Goal: Navigation & Orientation: Find specific page/section

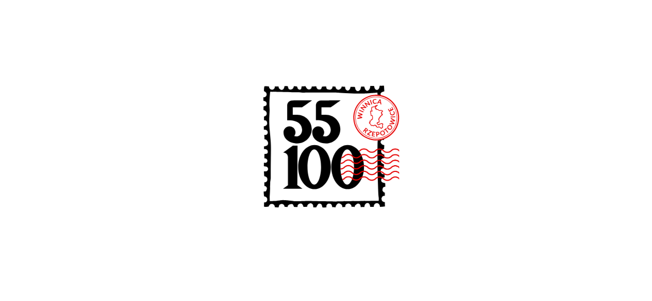
click at [363, 129] on icon at bounding box center [326, 149] width 165 height 165
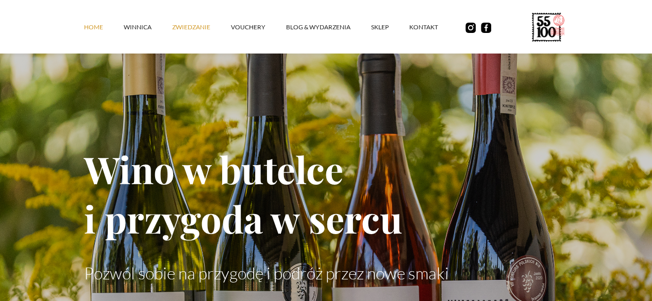
click at [172, 32] on link "ZWIEDZANIE" at bounding box center [201, 27] width 59 height 31
click at [124, 31] on link "winnica" at bounding box center [148, 27] width 48 height 31
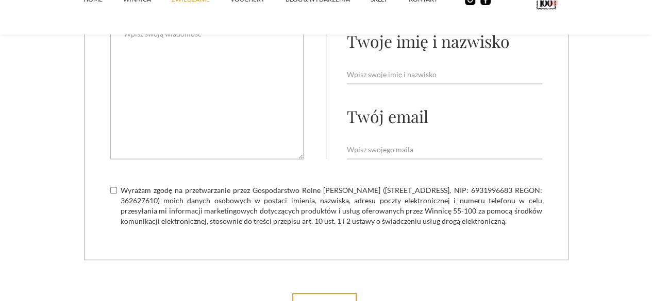
scroll to position [2942, 0]
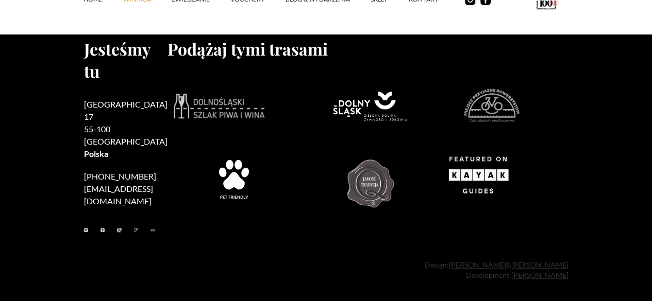
scroll to position [4302, 0]
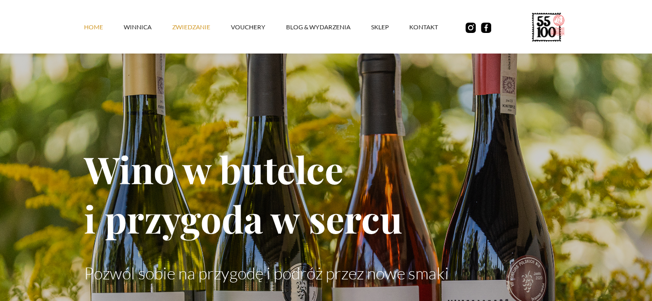
click at [172, 32] on link "ZWIEDZANIE" at bounding box center [201, 27] width 59 height 31
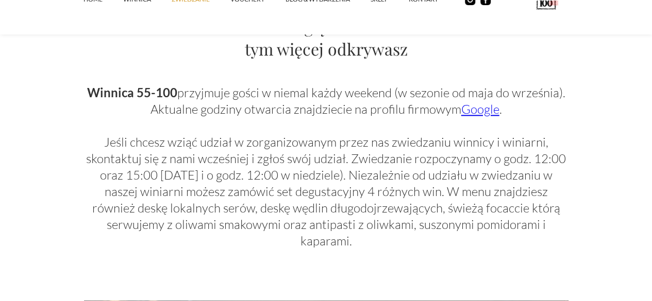
scroll to position [655, 0]
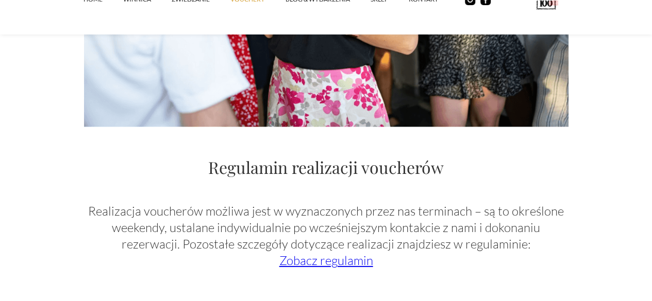
scroll to position [1472, 0]
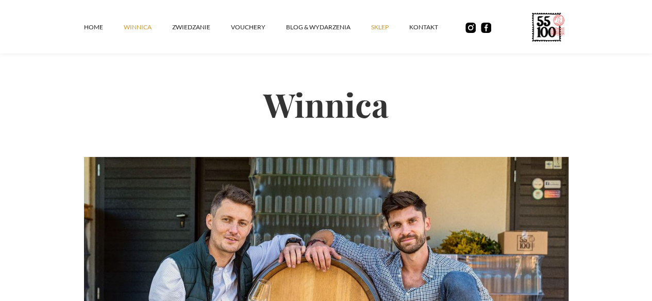
click at [371, 36] on link "SKLEP" at bounding box center [390, 27] width 38 height 31
